Goal: Task Accomplishment & Management: Manage account settings

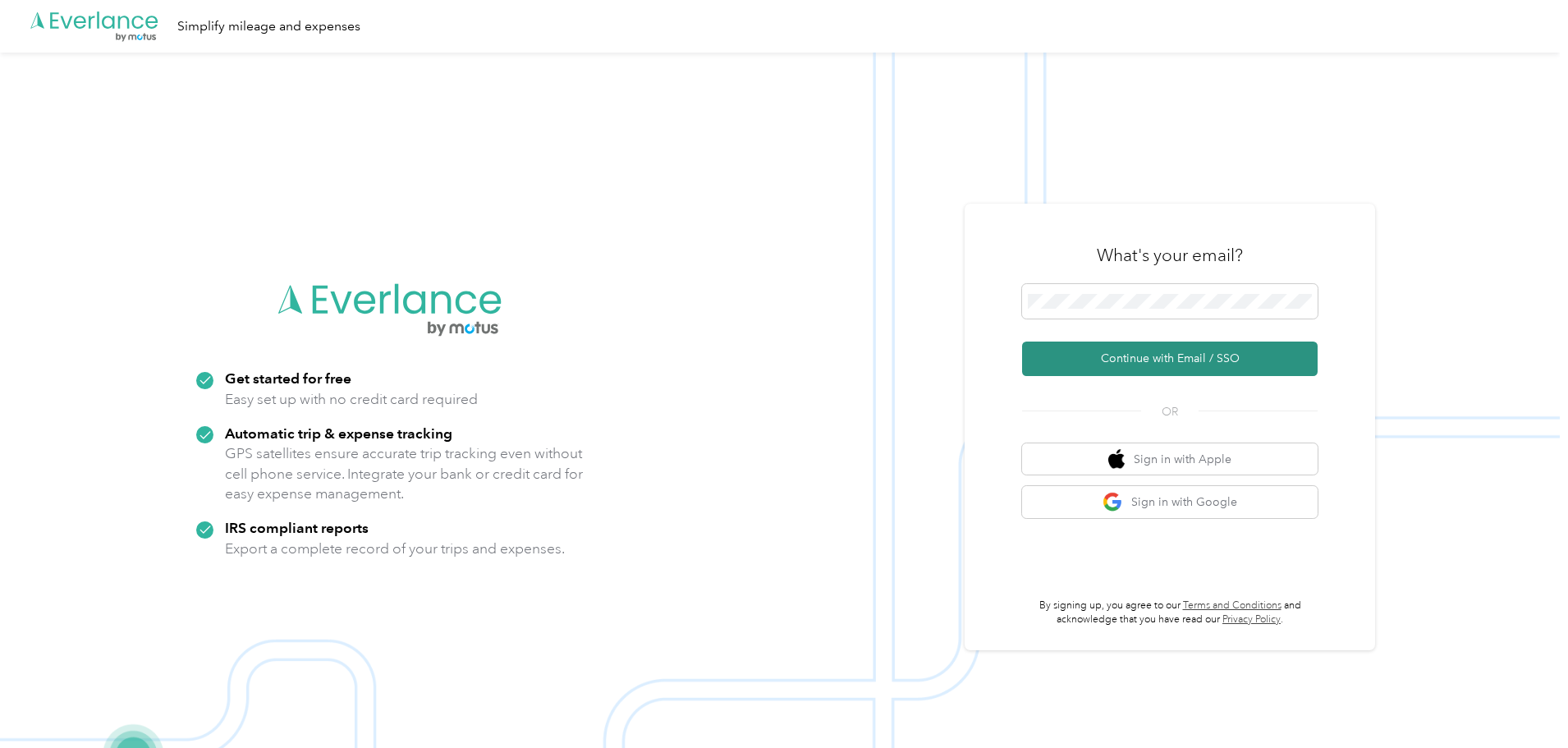
click at [1104, 352] on button "Continue with Email / SSO" at bounding box center [1169, 358] width 295 height 34
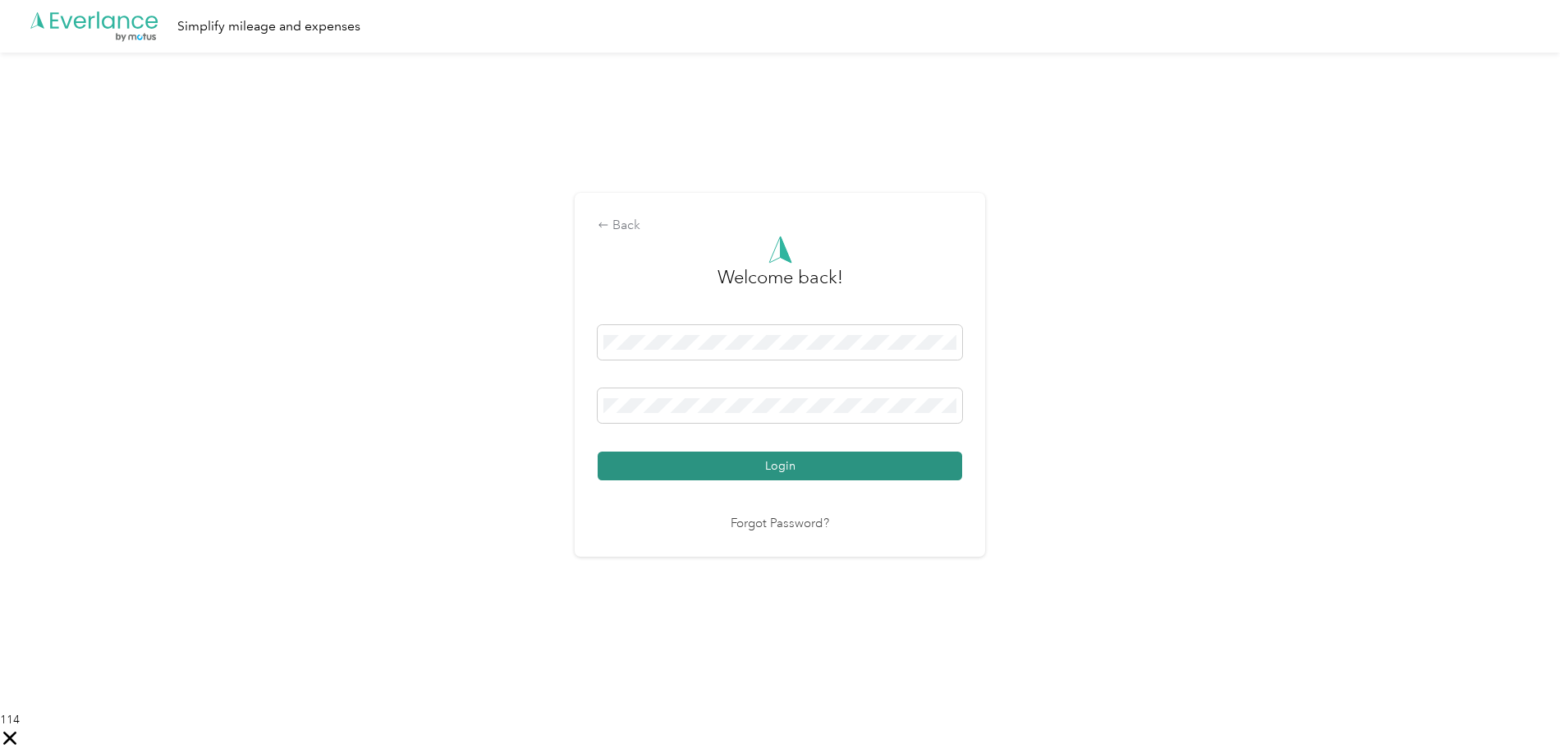
click at [736, 462] on button "Login" at bounding box center [780, 465] width 365 height 28
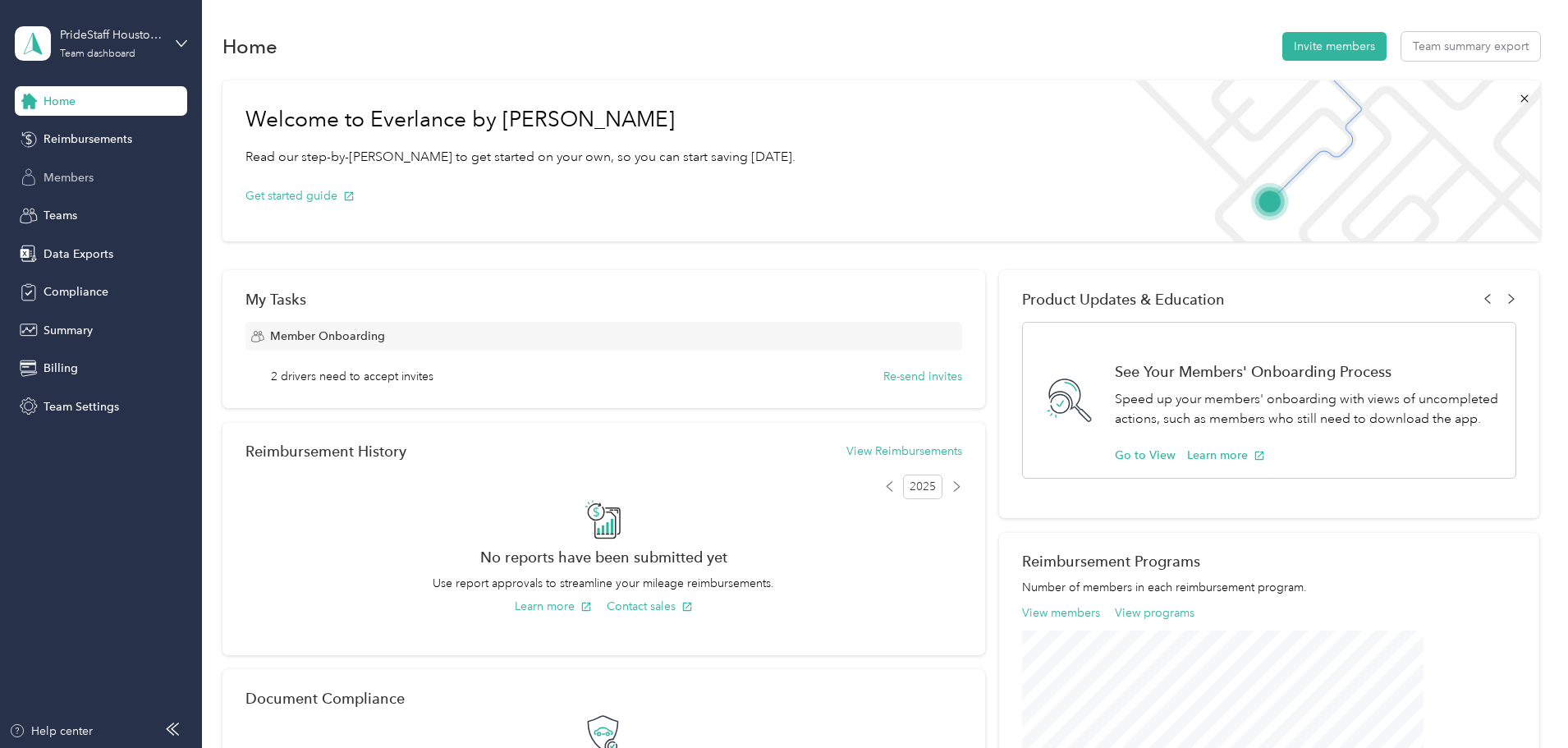
click at [67, 177] on span "Members" at bounding box center [68, 177] width 50 height 18
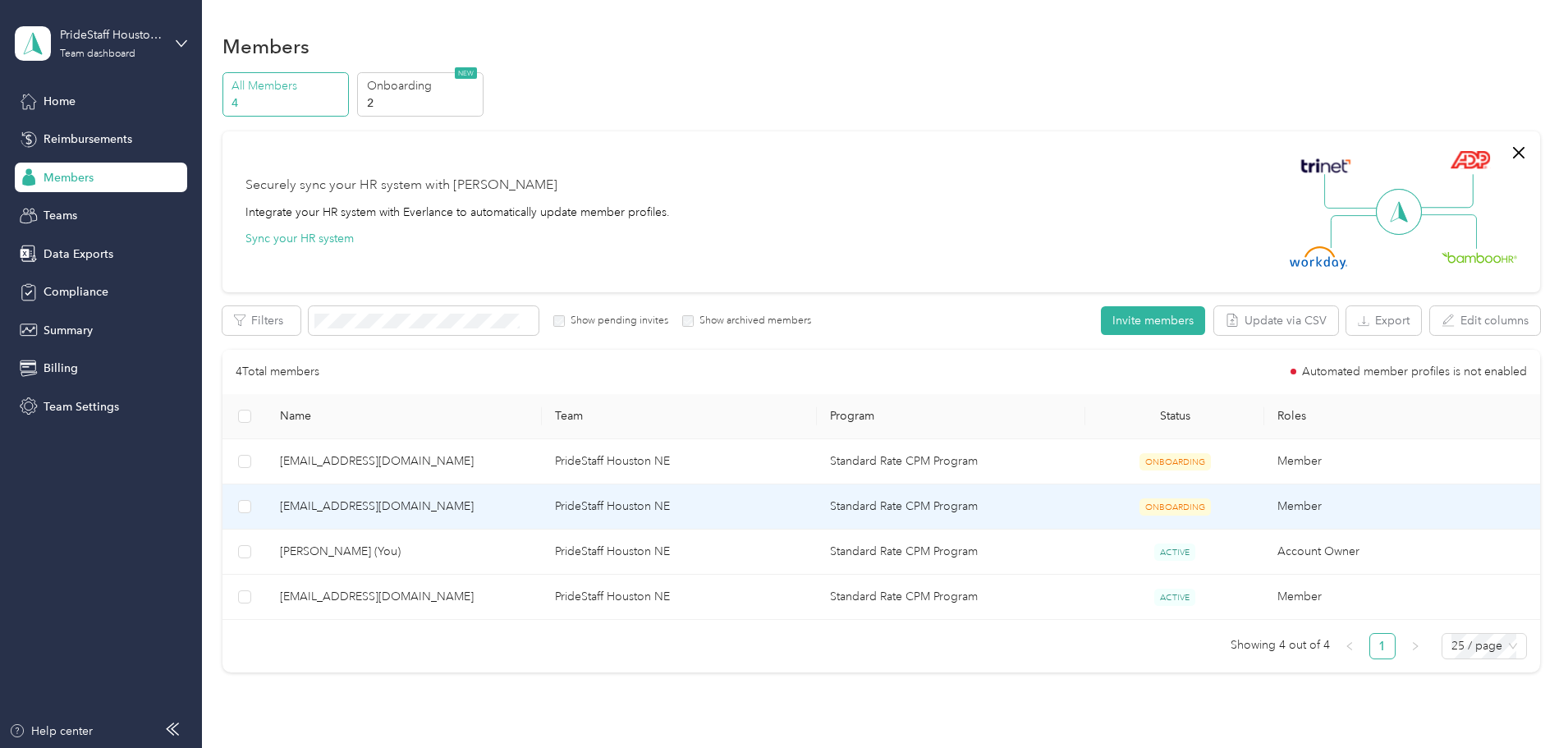
click at [428, 508] on span "[EMAIL_ADDRESS][DOMAIN_NAME]" at bounding box center [404, 506] width 249 height 19
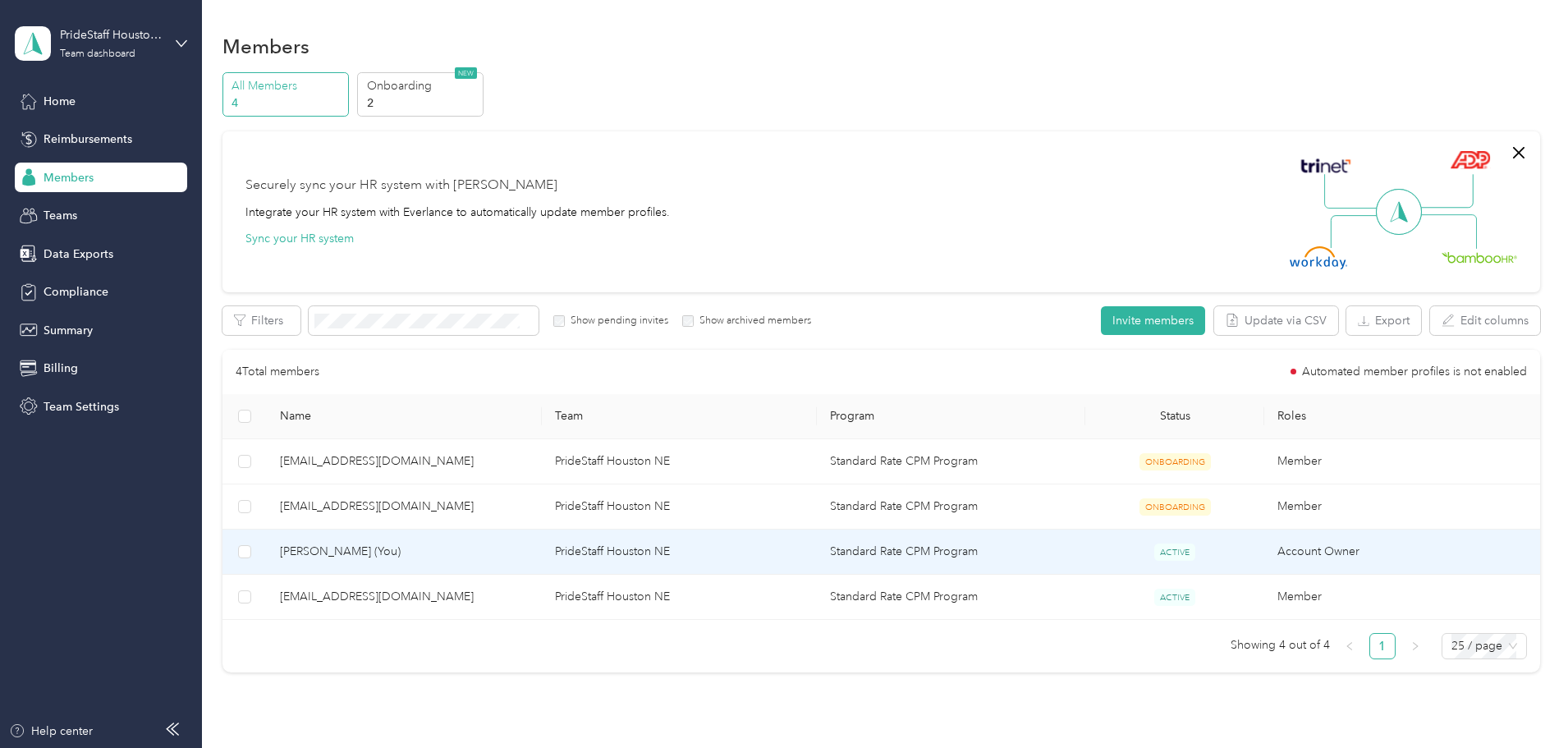
click at [405, 551] on span "[PERSON_NAME] (You)" at bounding box center [404, 551] width 249 height 19
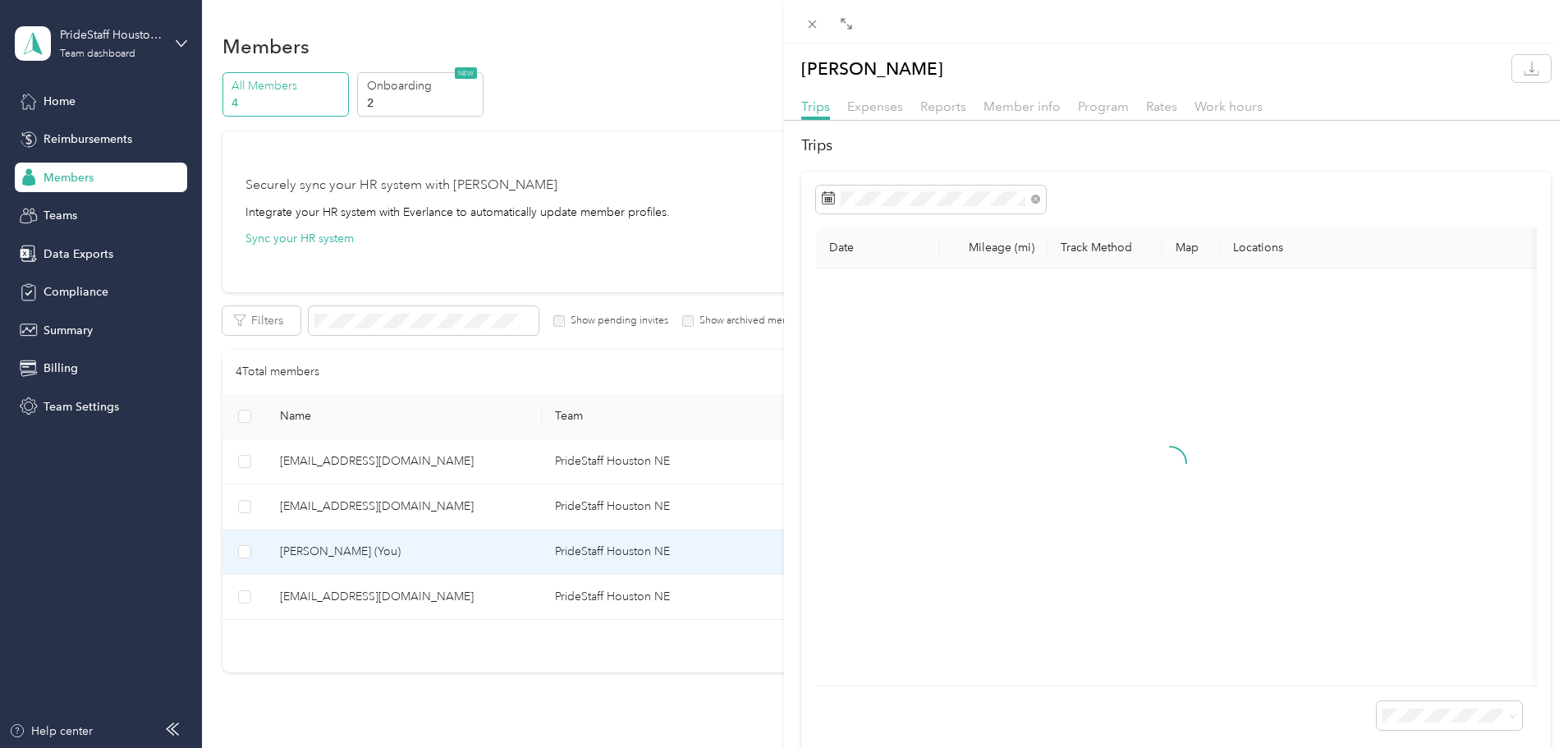
click at [403, 549] on div "[PERSON_NAME] Trips Expenses Reports Member info Program Rates Work hours Trips…" at bounding box center [784, 374] width 1568 height 748
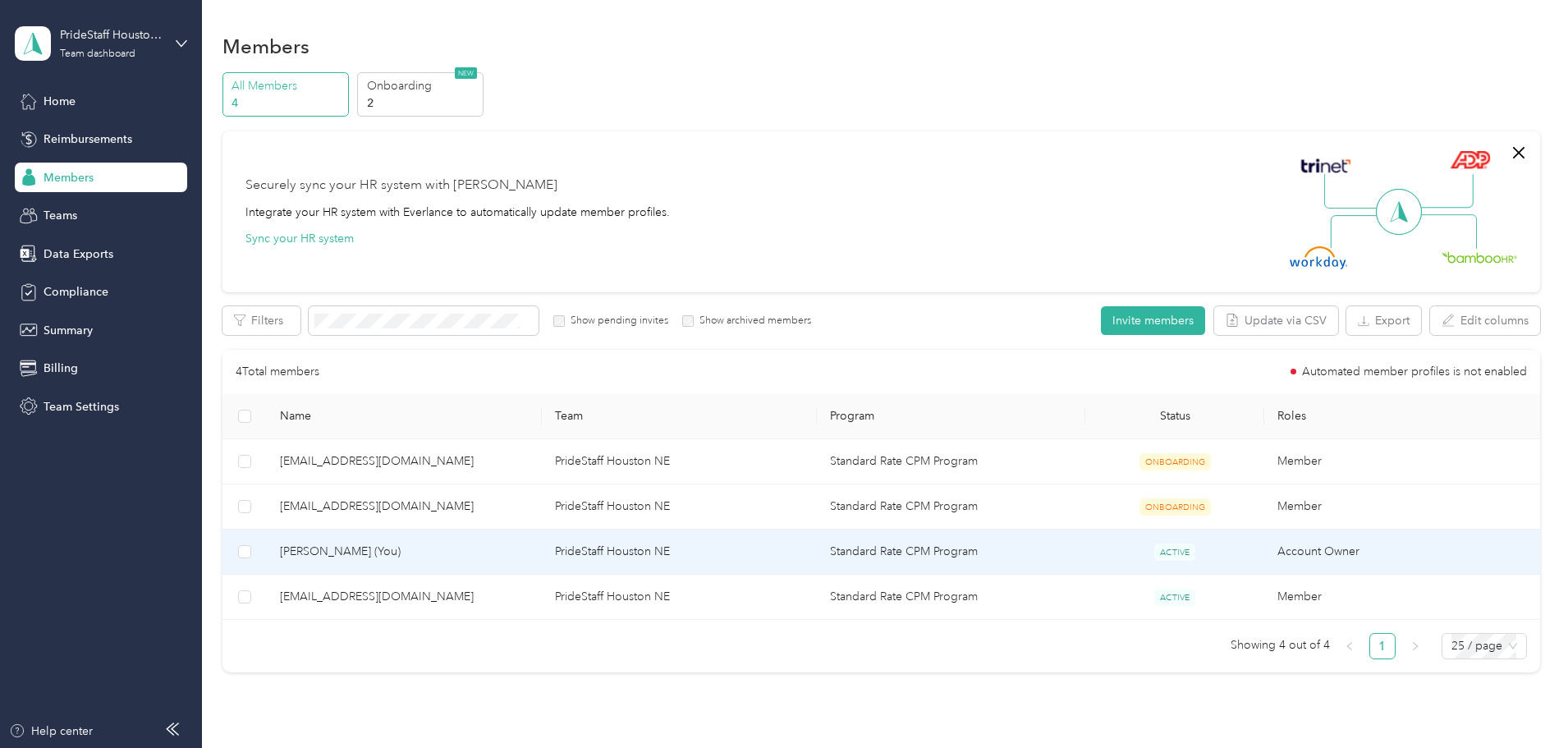
click at [403, 549] on span "[PERSON_NAME] (You)" at bounding box center [404, 551] width 249 height 19
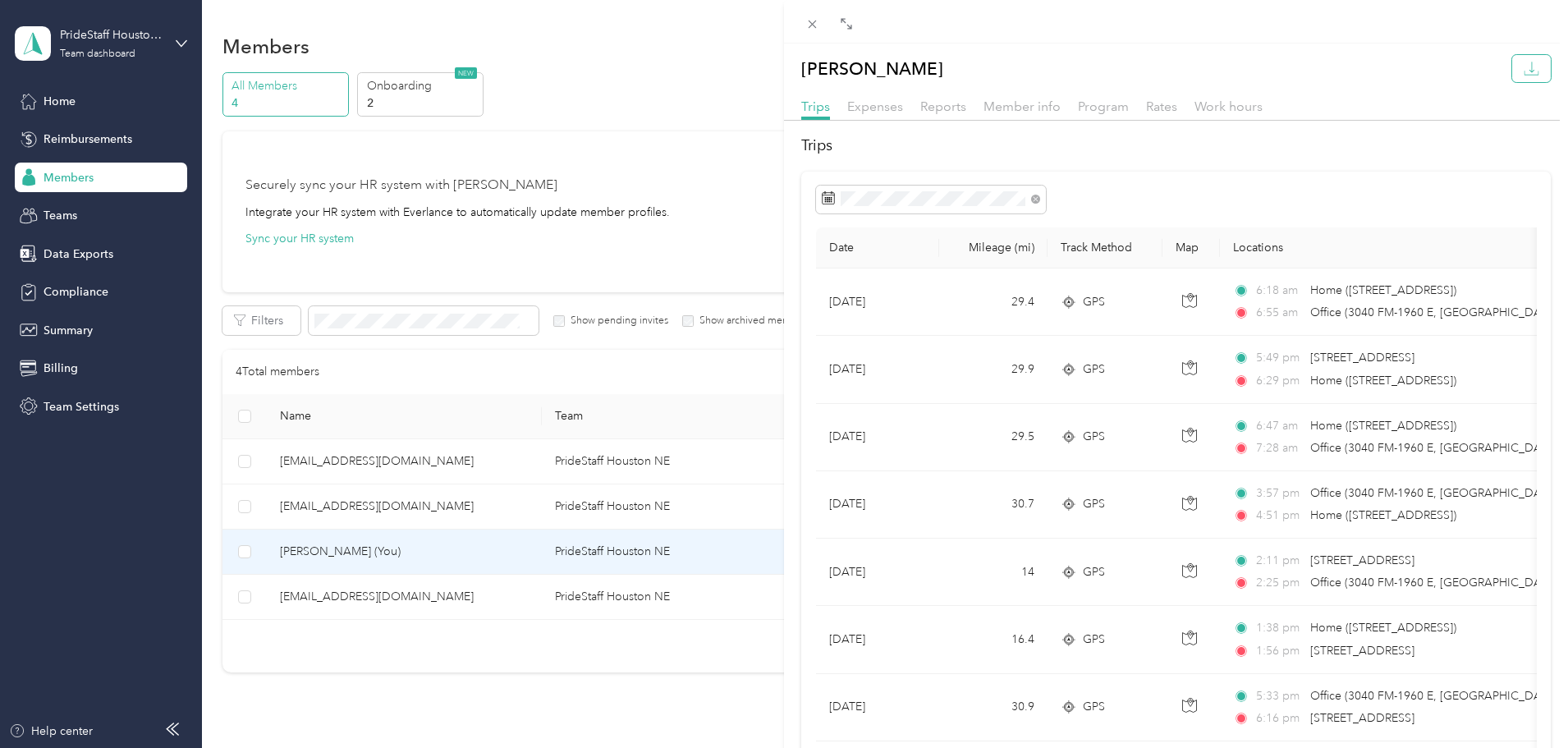
click at [1524, 67] on icon "button" at bounding box center [1532, 68] width 16 height 16
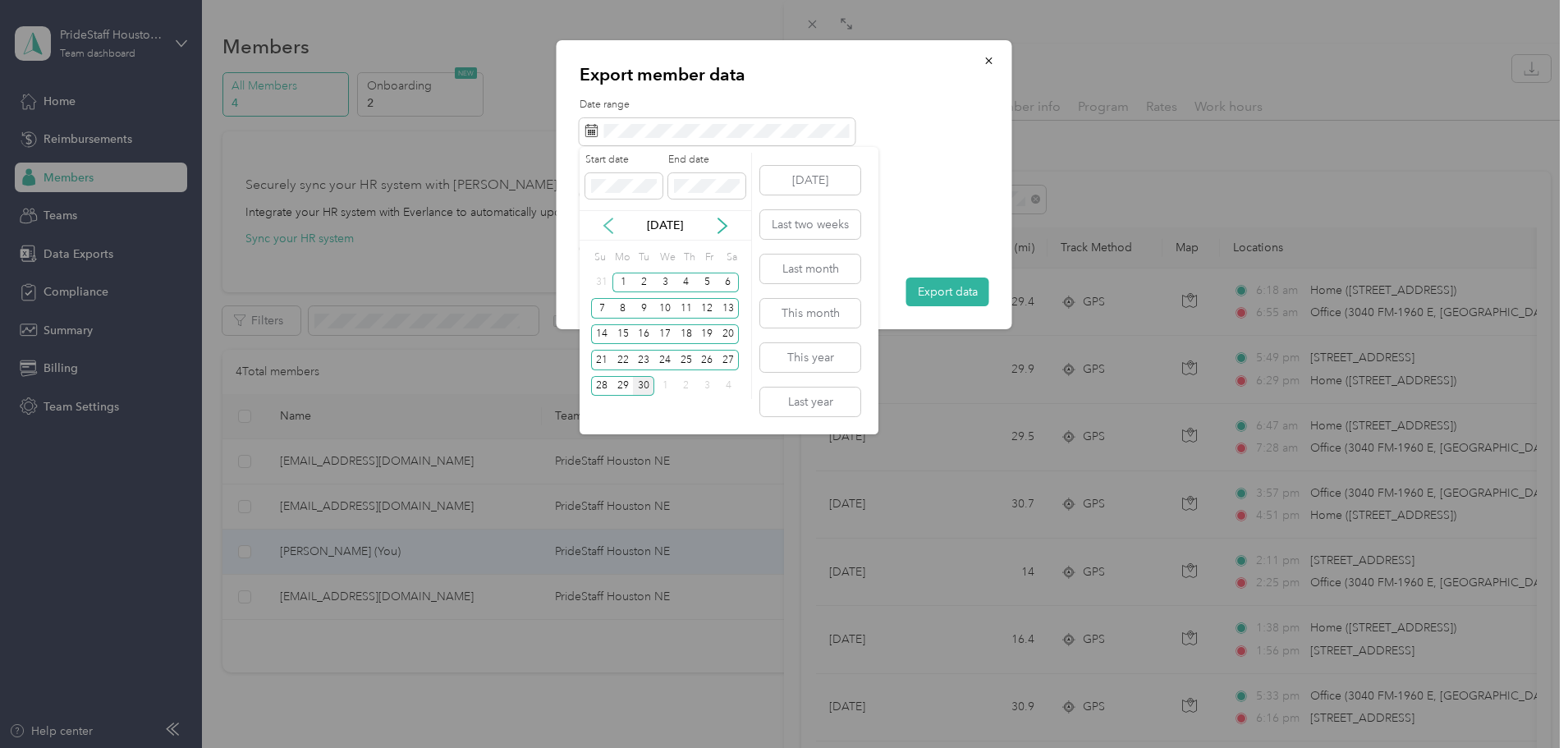
click at [610, 223] on icon at bounding box center [608, 225] width 17 height 17
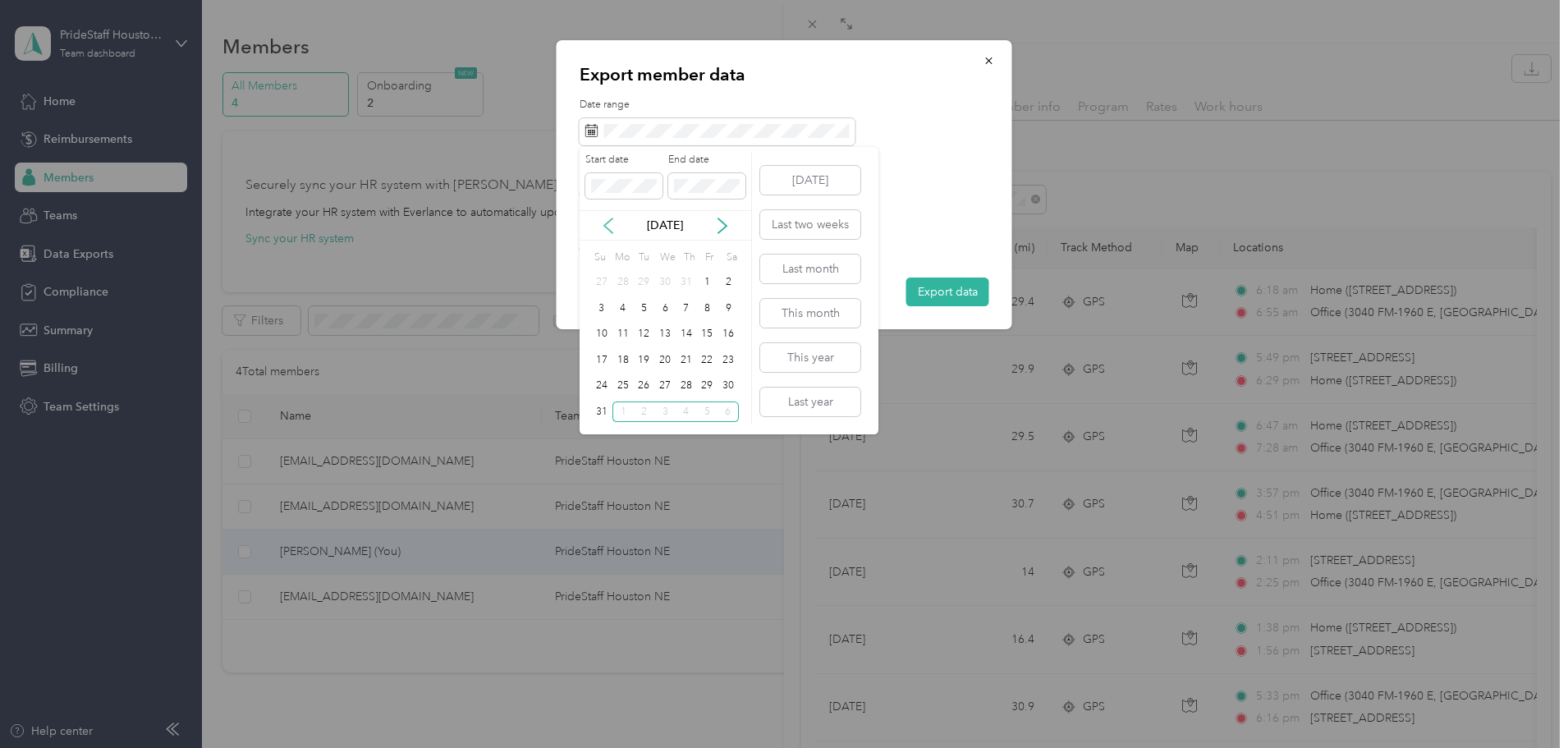
click at [610, 223] on icon at bounding box center [608, 225] width 17 height 17
click at [642, 283] on div "1" at bounding box center [644, 283] width 21 height 20
click at [720, 226] on icon at bounding box center [722, 225] width 17 height 17
click at [644, 389] on div "30" at bounding box center [644, 386] width 21 height 20
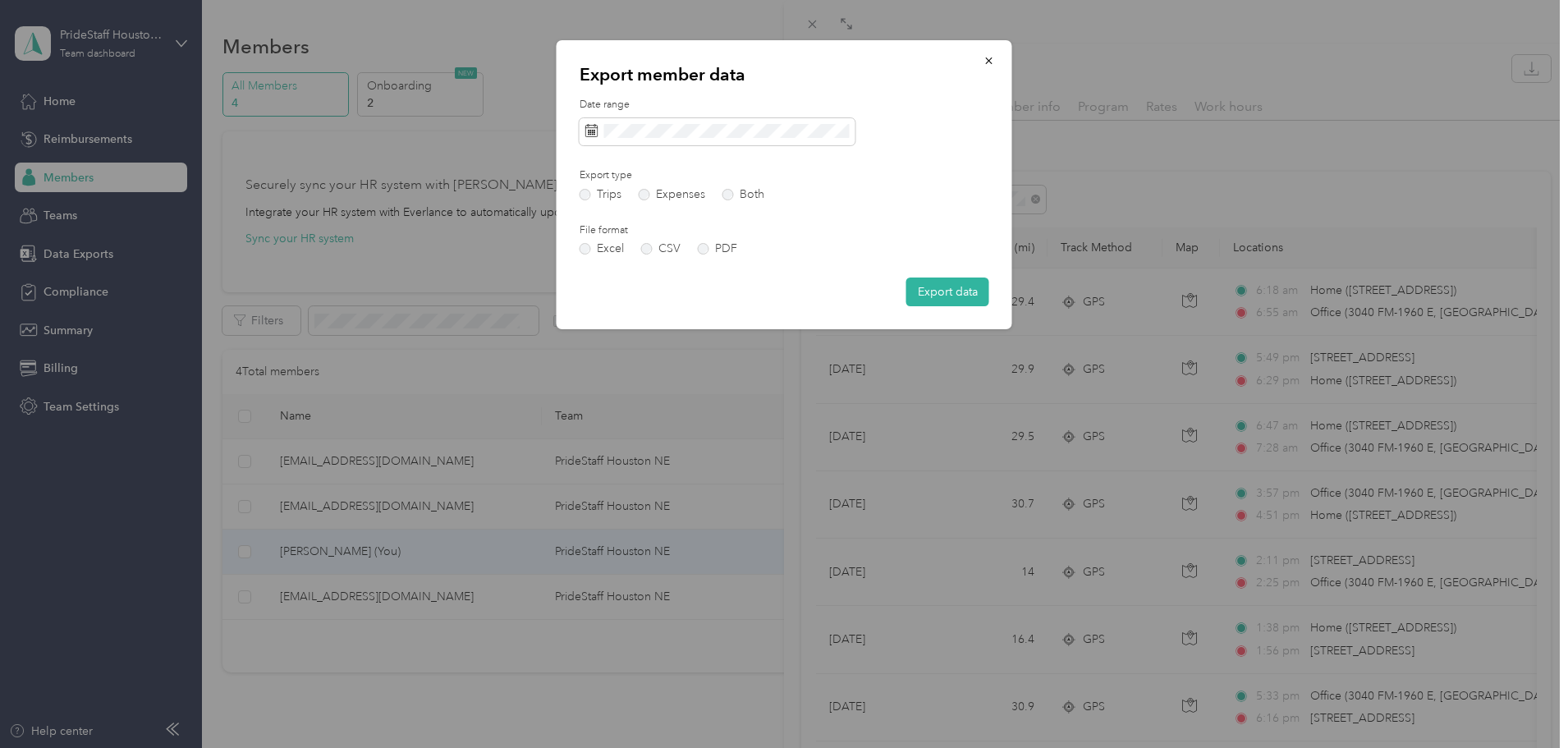
click at [945, 290] on button "Export data" at bounding box center [947, 292] width 83 height 28
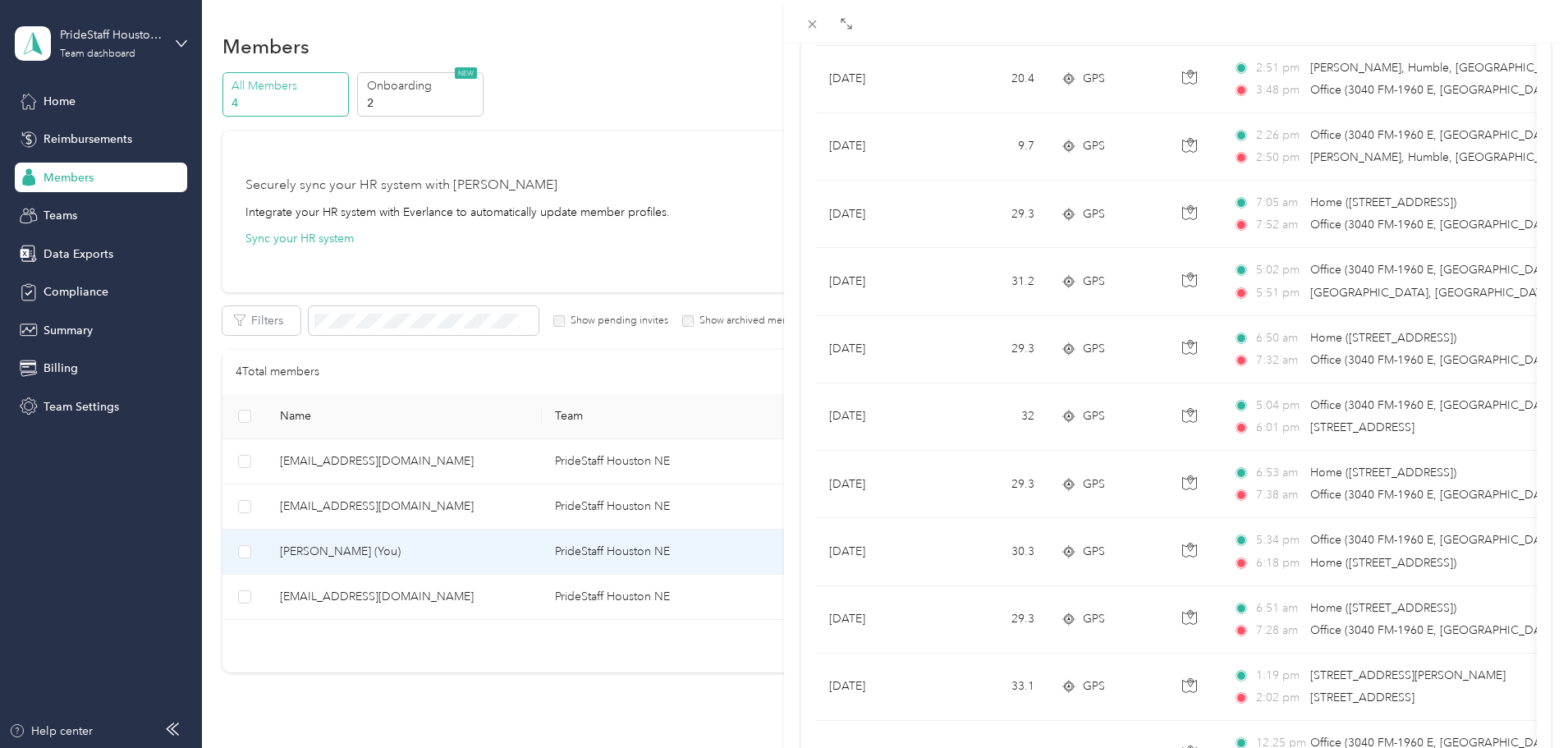
scroll to position [1348, 0]
